Goal: Information Seeking & Learning: Learn about a topic

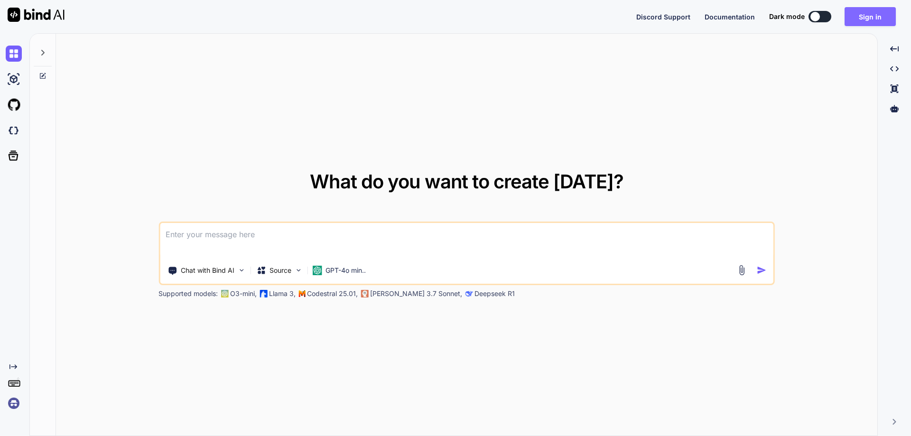
click at [862, 11] on button "Sign in" at bounding box center [869, 16] width 51 height 19
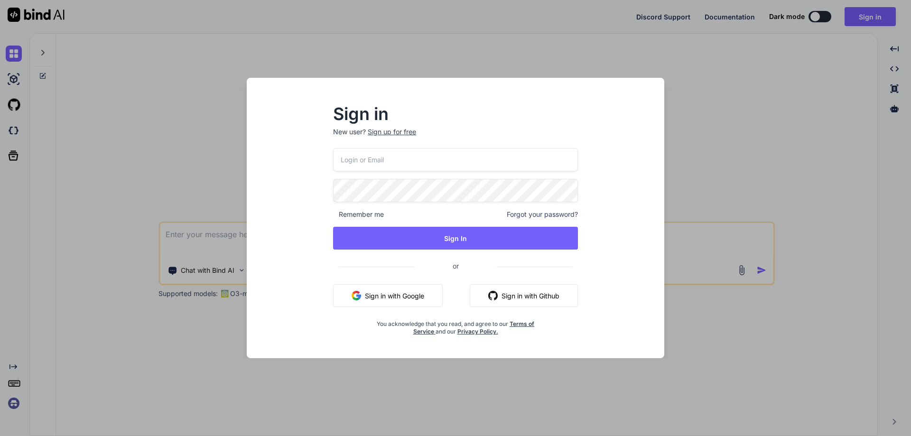
click at [387, 167] on input "email" at bounding box center [455, 159] width 245 height 23
paste input "[EMAIL_ADDRESS][DOMAIN_NAME]"
type input "[EMAIL_ADDRESS][DOMAIN_NAME]"
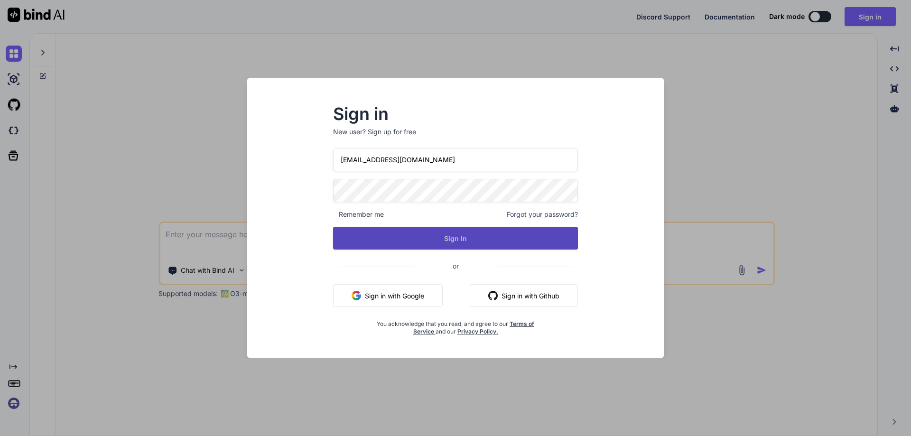
click at [349, 238] on button "Sign In" at bounding box center [455, 238] width 245 height 23
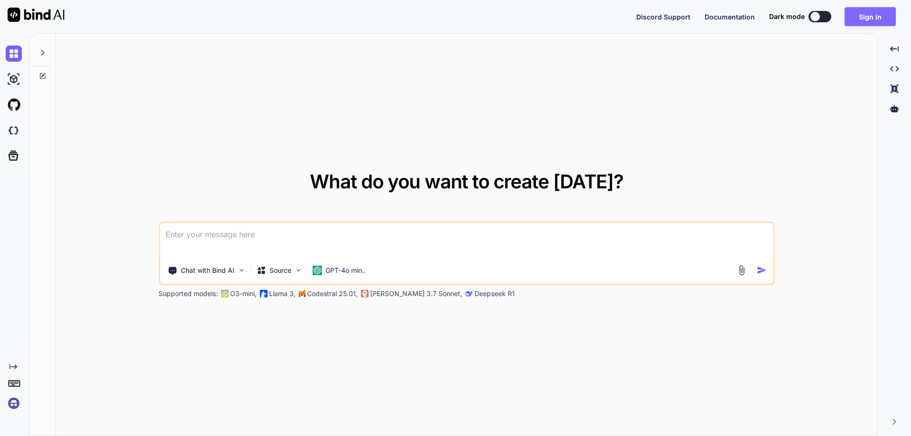
click at [871, 20] on button "Sign in" at bounding box center [869, 16] width 51 height 19
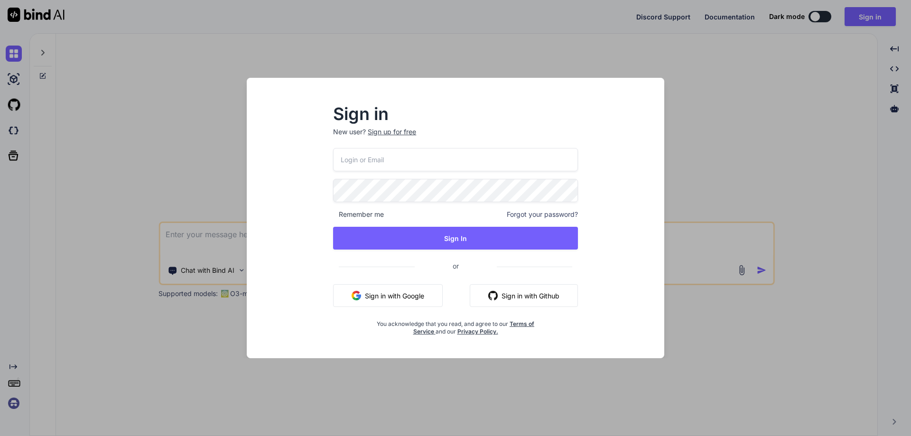
click at [372, 164] on input "email" at bounding box center [455, 159] width 245 height 23
paste input "Chetu@123"
type input "Chetu@123"
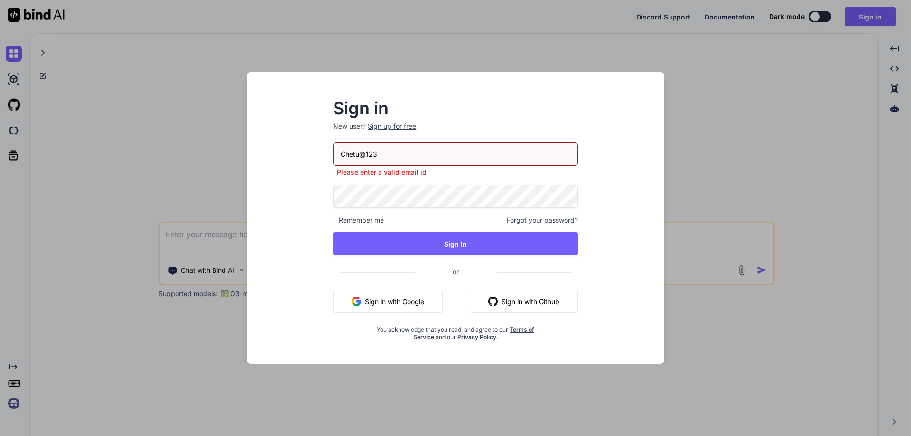
drag, startPoint x: 422, startPoint y: 155, endPoint x: 258, endPoint y: 150, distance: 164.2
click at [258, 150] on div "Sign in New user? Sign up for free Chetu@123 Please enter a valid email id Reme…" at bounding box center [455, 226] width 402 height 275
paste input "[EMAIL_ADDRESS][DOMAIN_NAME]"
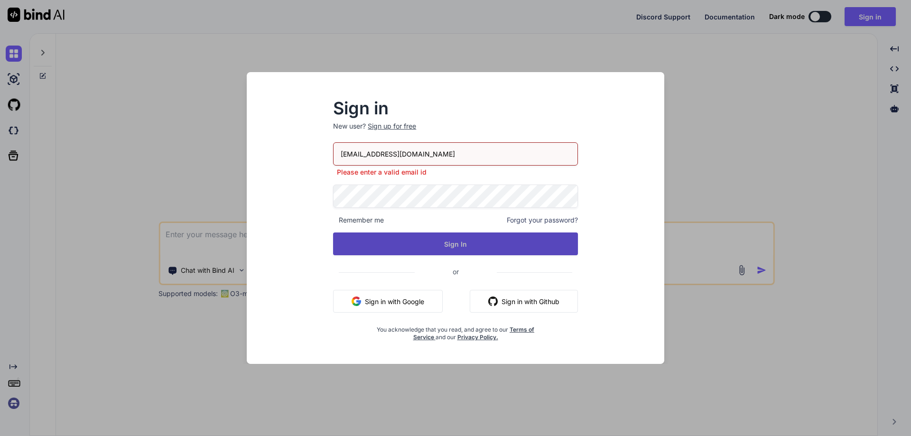
type input "[EMAIL_ADDRESS][DOMAIN_NAME]"
click at [448, 250] on div "[EMAIL_ADDRESS][DOMAIN_NAME] Please enter a valid email id Remember me Forgot y…" at bounding box center [455, 241] width 245 height 199
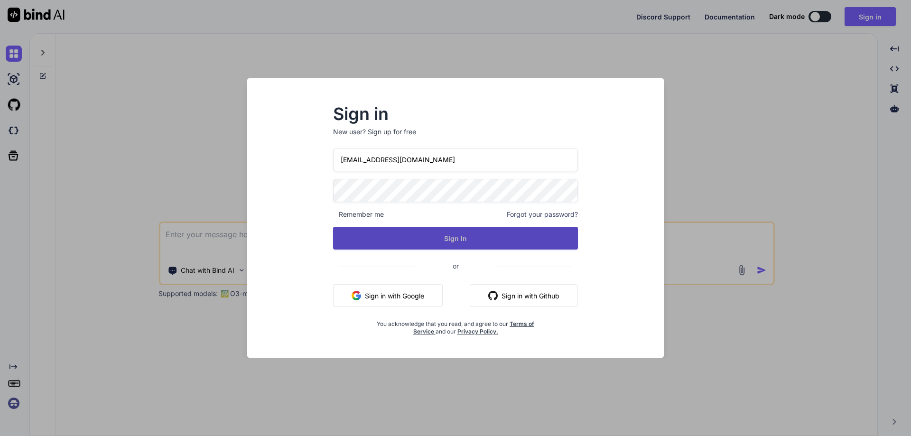
click at [457, 242] on button "Sign In" at bounding box center [455, 238] width 245 height 23
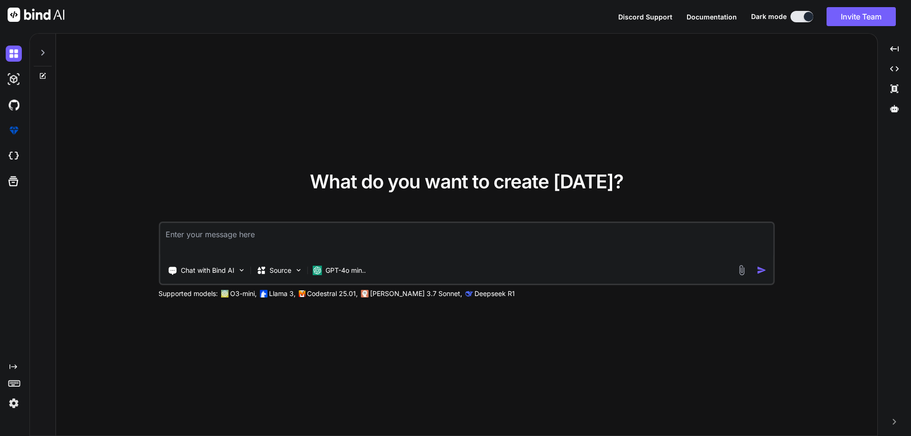
click at [230, 235] on textarea at bounding box center [466, 240] width 613 height 35
paste textarea "{"statusCode":409,"message":"Email is already exist.","listData":[],"uniqueData…"
type textarea "{"statusCode":409,"message":"Email is already exist.","listData":[],"uniqueData…"
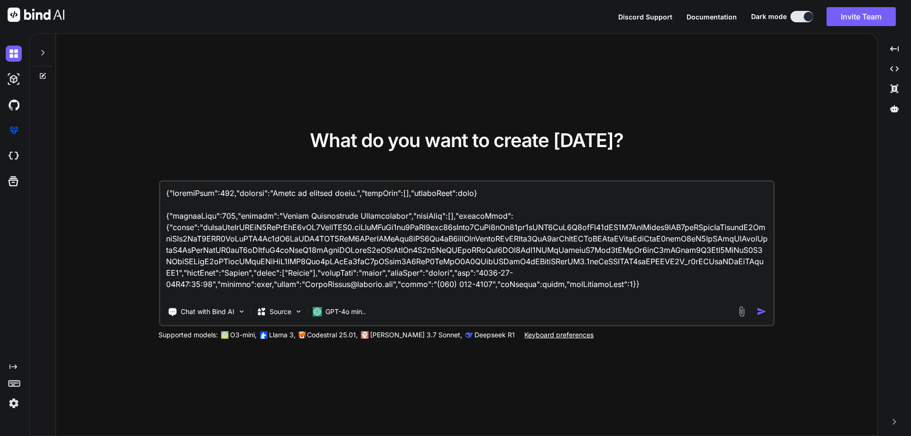
scroll to position [1834, 0]
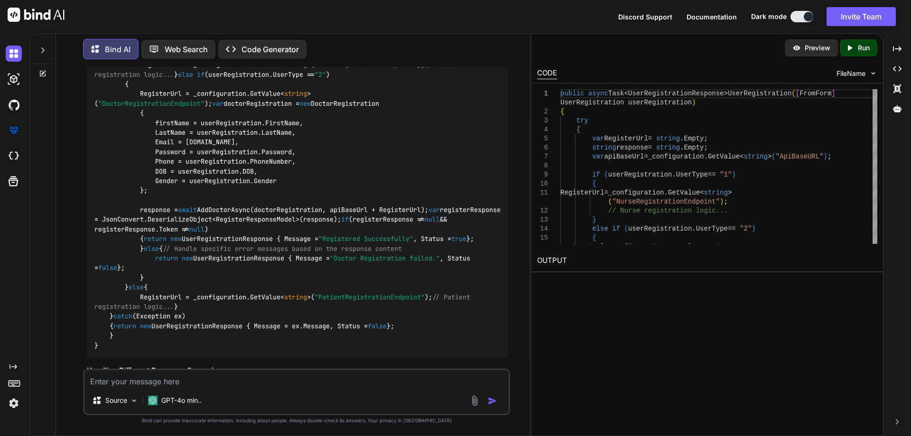
scroll to position [898, 0]
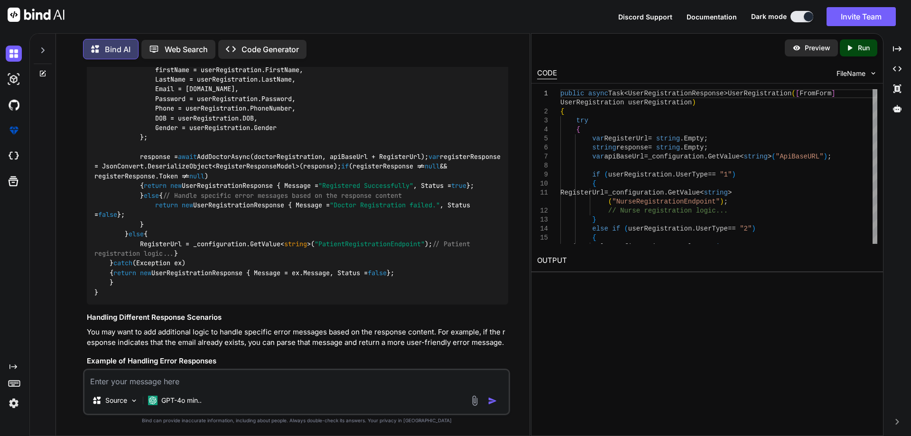
click at [200, 264] on code "public async Task<UserRegistrationResponse> UserRegistration ( [FromForm] UserR…" at bounding box center [299, 132] width 410 height 329
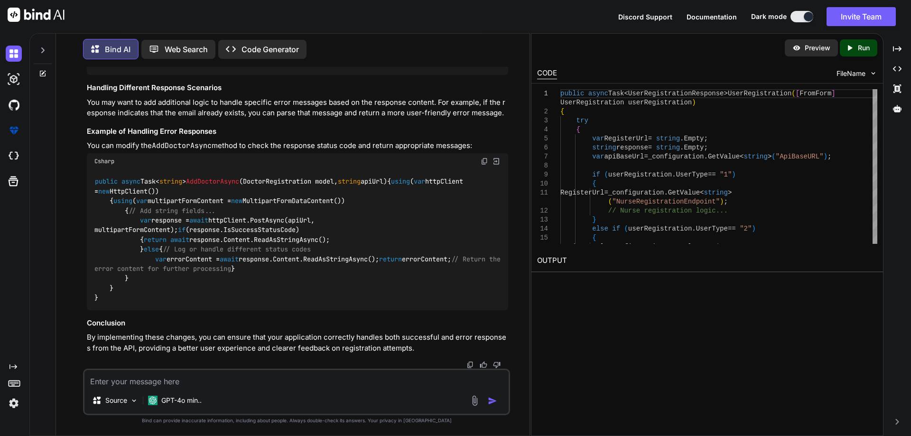
scroll to position [1398, 0]
click at [378, 176] on code "public async Task< string > AddDoctorAsync ( DoctorRegistration model, string a…" at bounding box center [299, 239] width 410 height 126
click at [262, 199] on code "public async Task< string > AddDoctorAsync ( DoctorRegistration model, string a…" at bounding box center [299, 239] width 410 height 126
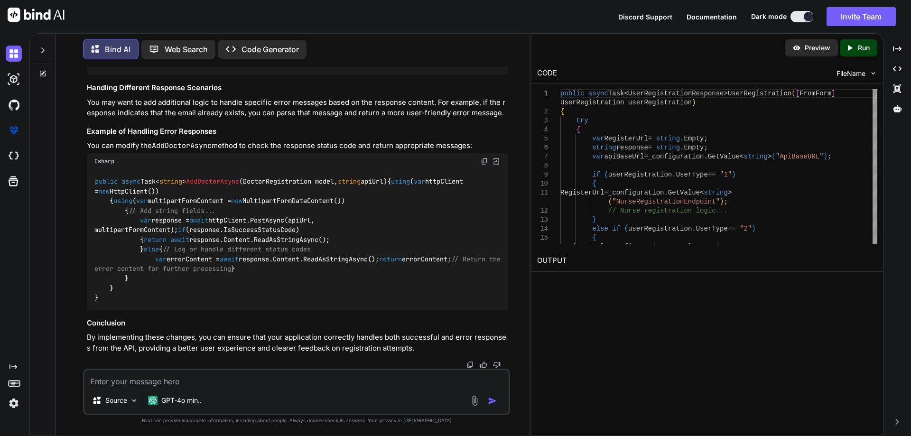
click at [323, 203] on code "public async Task< string > AddDoctorAsync ( DoctorRegistration model, string a…" at bounding box center [299, 239] width 410 height 126
click at [379, 259] on span "return" at bounding box center [390, 259] width 23 height 9
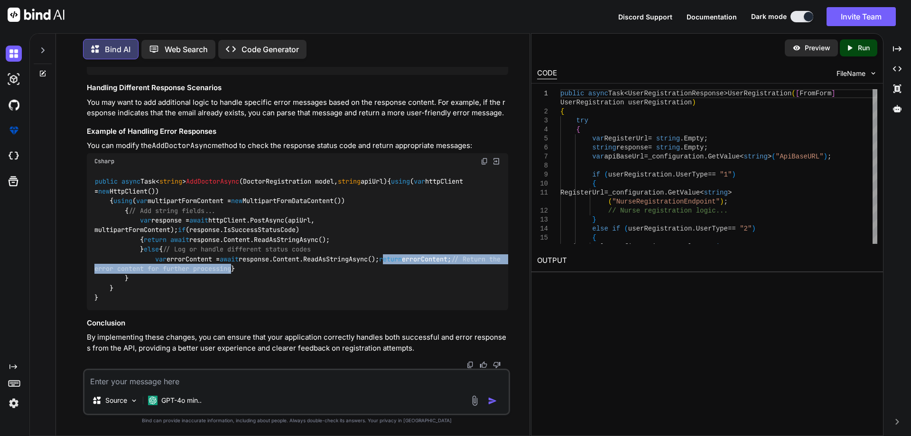
drag, startPoint x: 158, startPoint y: 261, endPoint x: 434, endPoint y: 261, distance: 276.0
click at [434, 261] on div "public async Task< string > AddDoctorAsync ( DoctorRegistration model, string a…" at bounding box center [297, 239] width 421 height 141
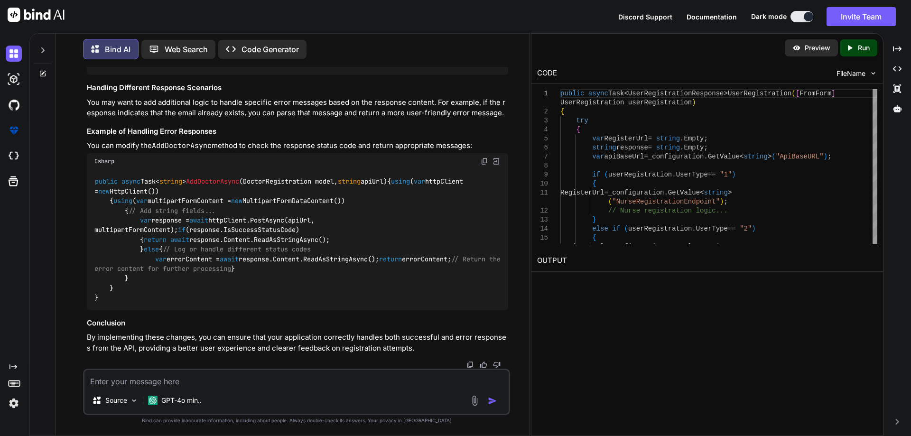
click at [290, 210] on div "public async Task< string > AddDoctorAsync ( DoctorRegistration model, string a…" at bounding box center [297, 239] width 421 height 141
click at [483, 157] on img at bounding box center [484, 161] width 8 height 8
click at [186, 374] on textarea at bounding box center [296, 378] width 424 height 17
paste textarea "{"statusCode":409,"message":"Email is already exist.","listData":[],"uniqueData…"
type textarea "{"statusCode":409,"message":"Email is already exist.","listData":[],"uniqueData…"
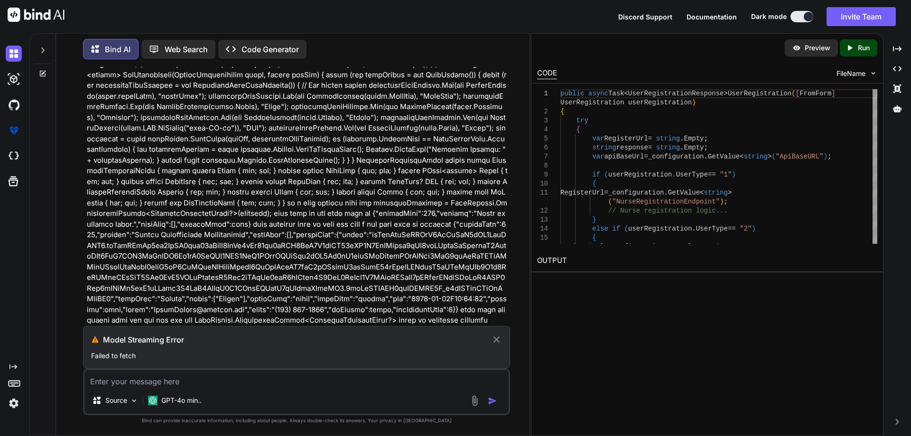
scroll to position [2093, 0]
click at [498, 341] on icon at bounding box center [496, 339] width 11 height 11
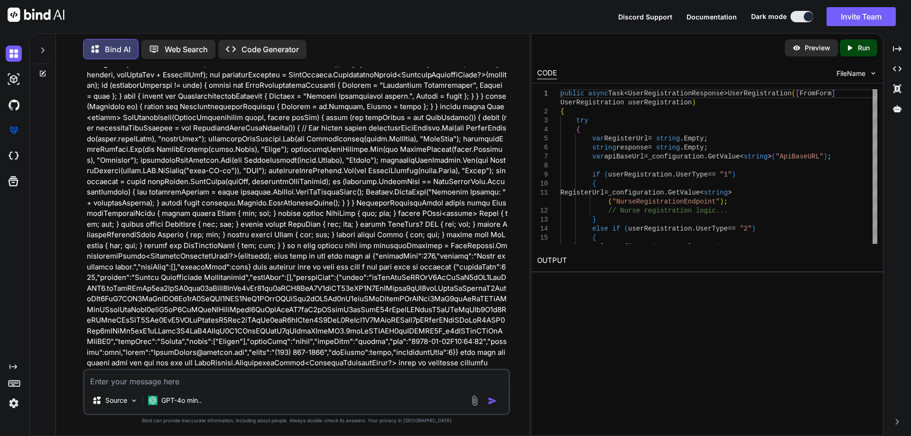
click at [224, 381] on textarea at bounding box center [296, 378] width 424 height 17
paste textarea "{"statusCode":409,"message":"Email is already exist.","listData":[],"uniqueData…"
type textarea "{"statusCode":409,"message":"Email is already exist.","listData":[],"uniqueData…"
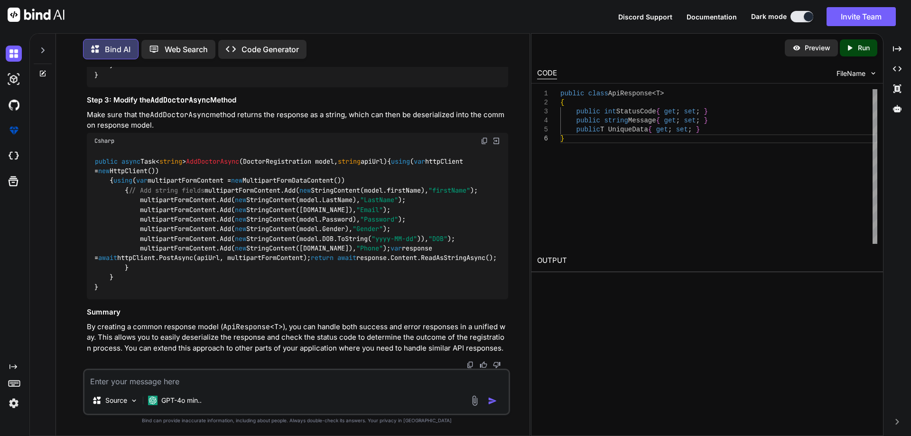
scroll to position [3367, 0]
drag, startPoint x: 138, startPoint y: 238, endPoint x: 457, endPoint y: 243, distance: 318.3
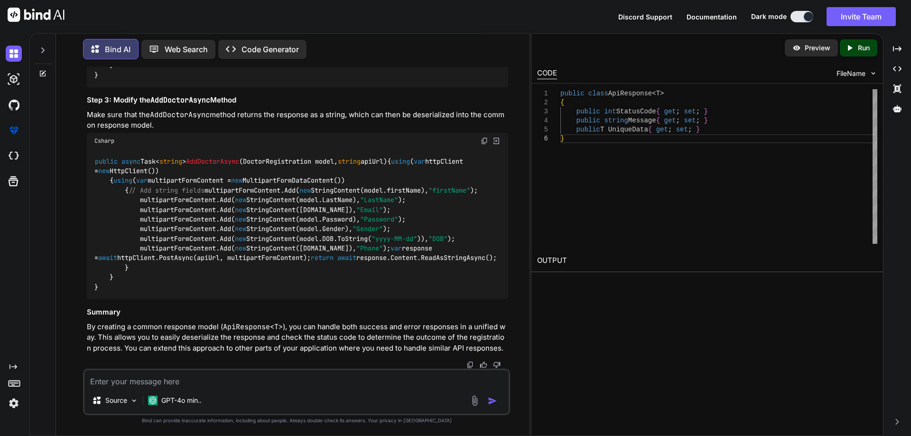
copy code "var apiResponse = JsonConvert.DeserializeObject<ApiResponse<RegisterResponseMod…"
